Goal: Navigation & Orientation: Find specific page/section

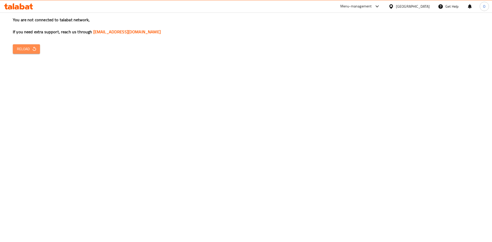
click at [36, 48] on icon "button" at bounding box center [34, 48] width 5 height 5
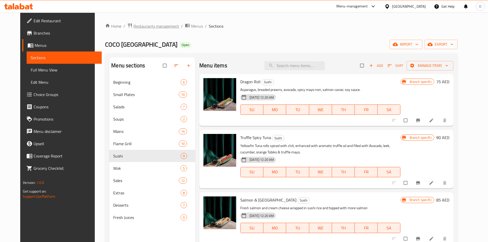
click at [147, 26] on span "Restaurants management" at bounding box center [156, 26] width 46 height 6
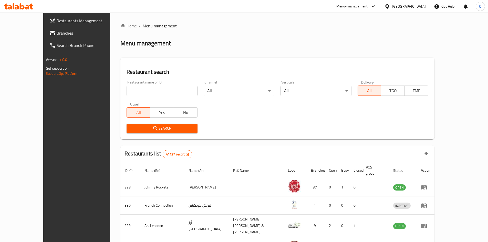
click at [409, 6] on div "[GEOGRAPHIC_DATA]" at bounding box center [409, 7] width 34 height 6
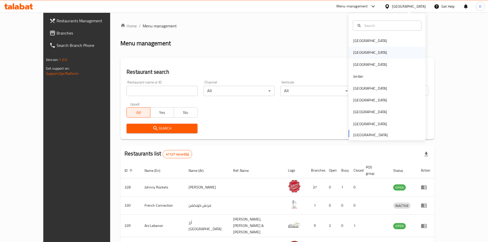
click at [367, 53] on div "[GEOGRAPHIC_DATA]" at bounding box center [387, 53] width 77 height 12
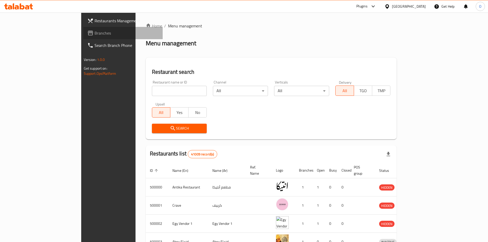
click at [95, 34] on span "Branches" at bounding box center [127, 33] width 64 height 6
